Goal: Task Accomplishment & Management: Manage account settings

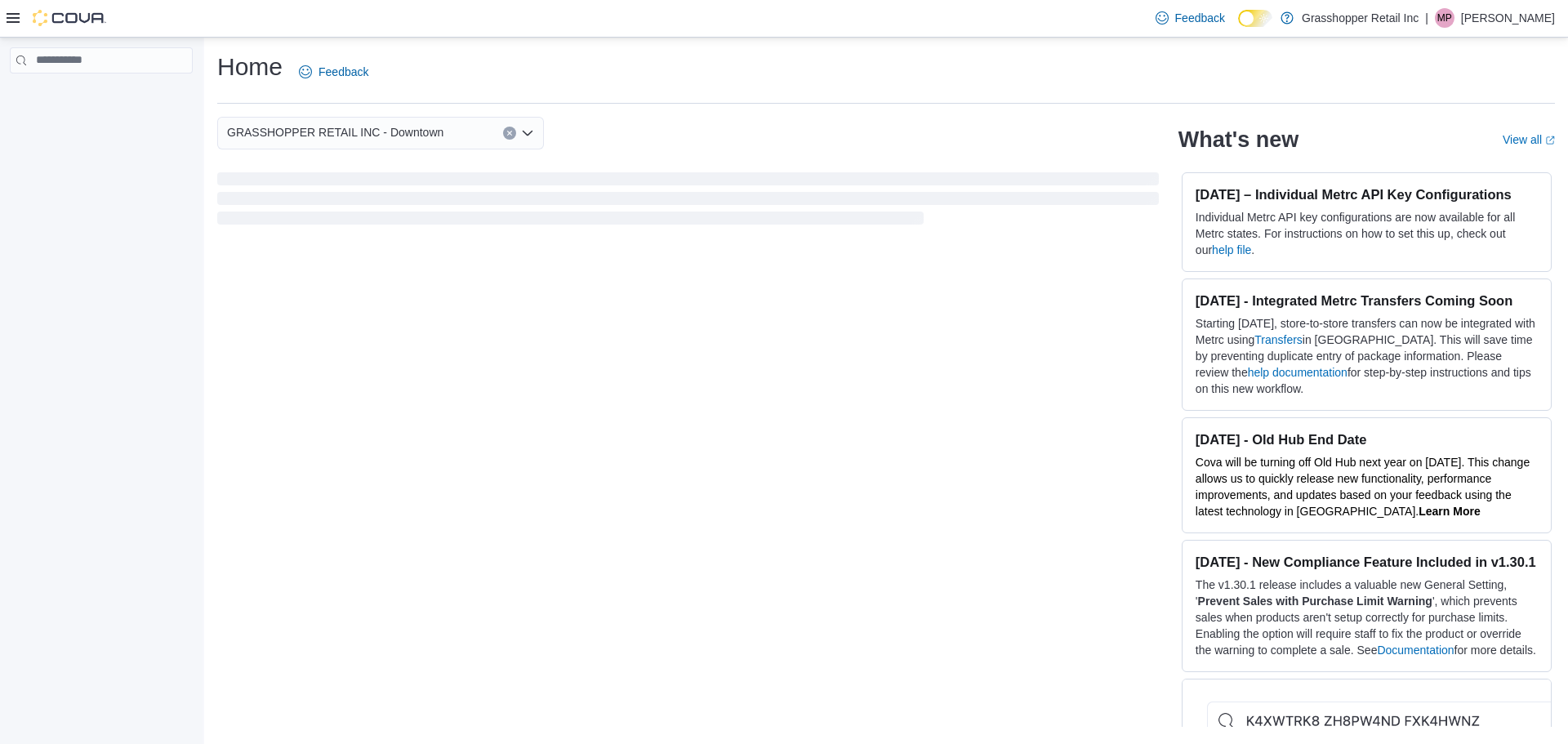
click at [1511, 21] on p "Marcella Pitre" at bounding box center [1507, 18] width 94 height 20
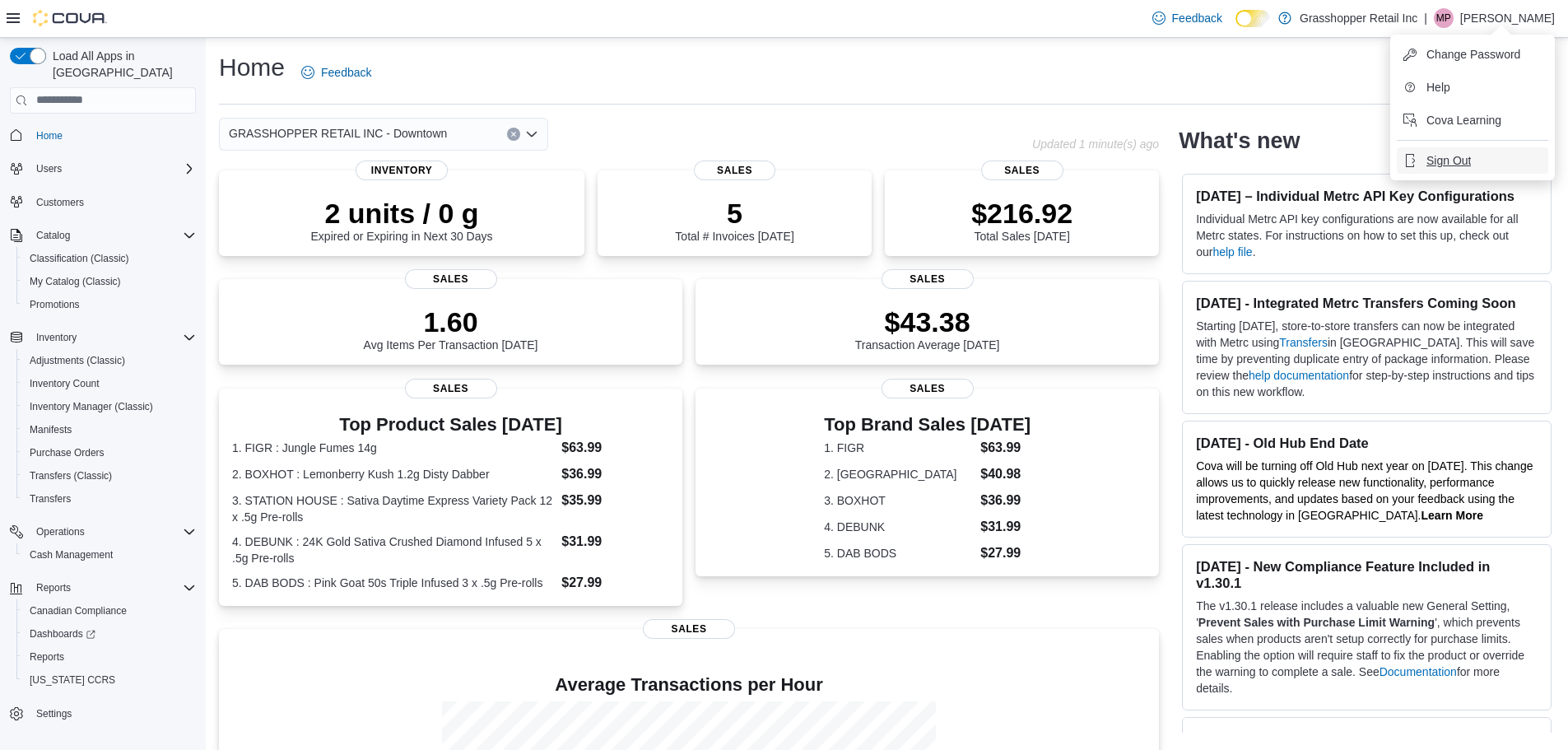
click at [1430, 158] on span "Sign Out" at bounding box center [1449, 160] width 45 height 16
